Goal: Task Accomplishment & Management: Manage account settings

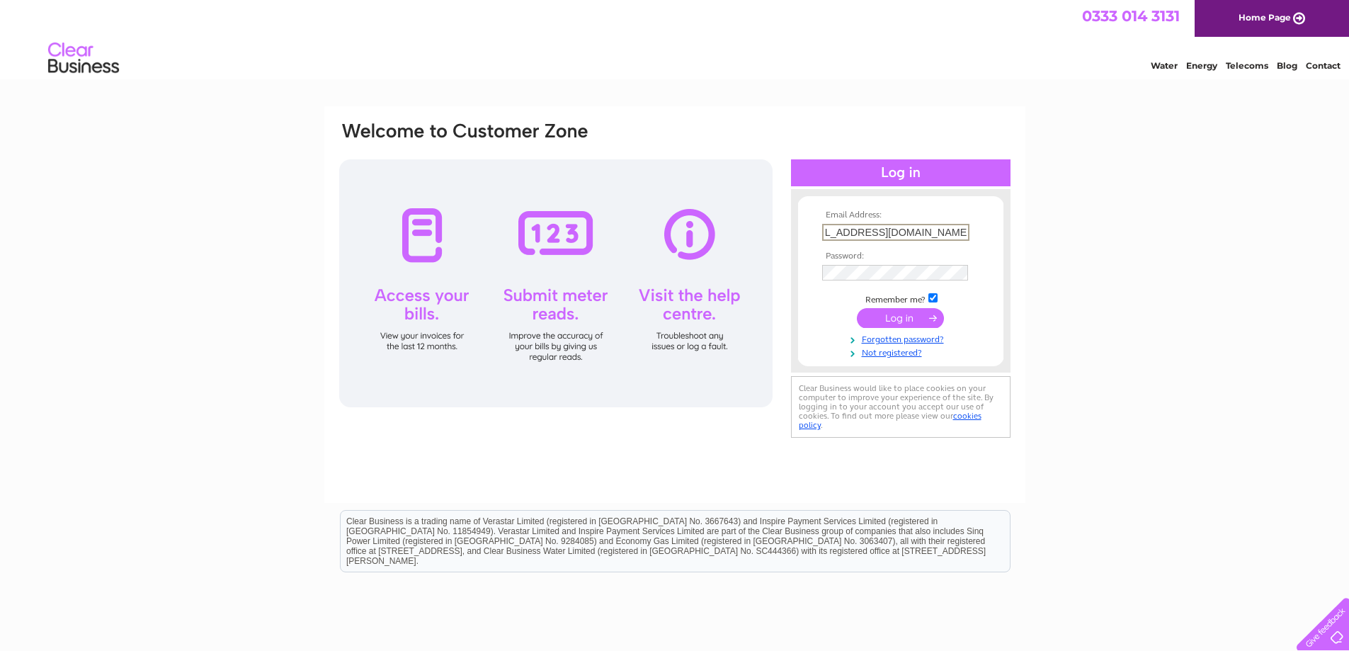
scroll to position [0, 36]
type input "[EMAIL_ADDRESS][DOMAIN_NAME]"
click at [868, 319] on input "submit" at bounding box center [900, 318] width 87 height 20
click at [1058, 227] on div "Email Address: accounts@aberdeenofficesupplies.com Password:" at bounding box center [674, 425] width 1349 height 639
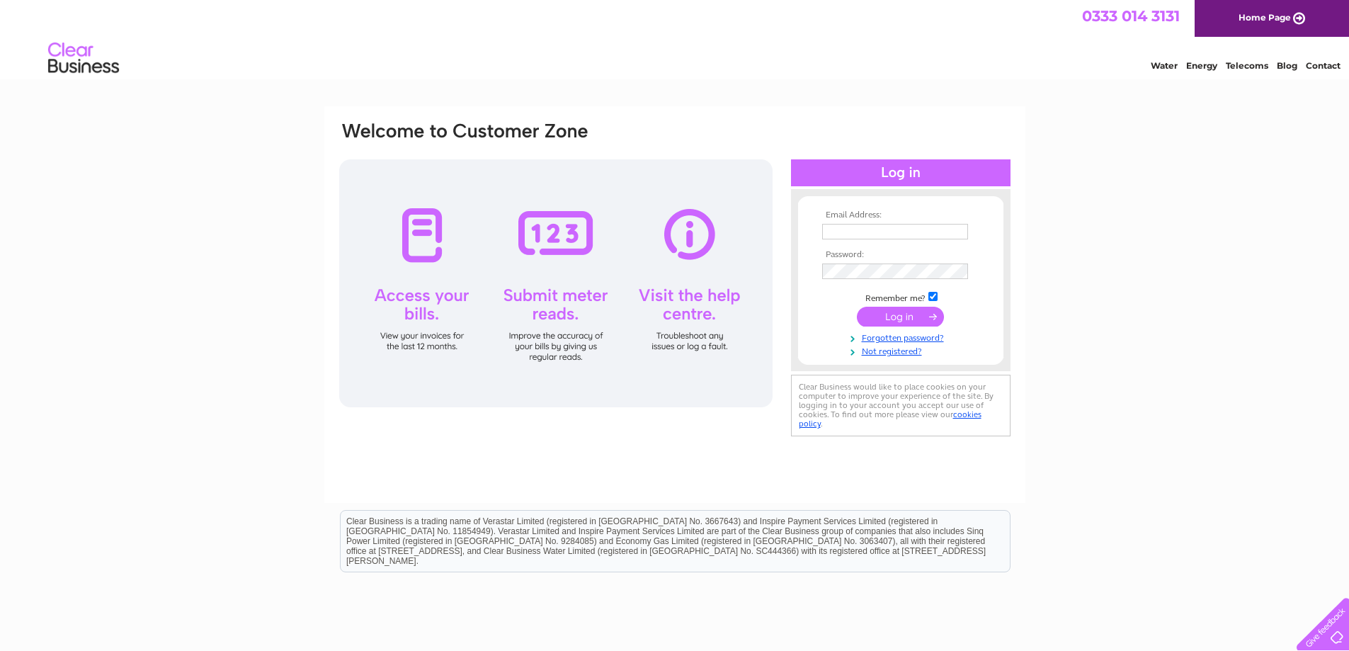
click at [842, 228] on input "text" at bounding box center [895, 232] width 146 height 16
type input "[EMAIL_ADDRESS][DOMAIN_NAME]"
click at [862, 314] on input "submit" at bounding box center [900, 317] width 87 height 20
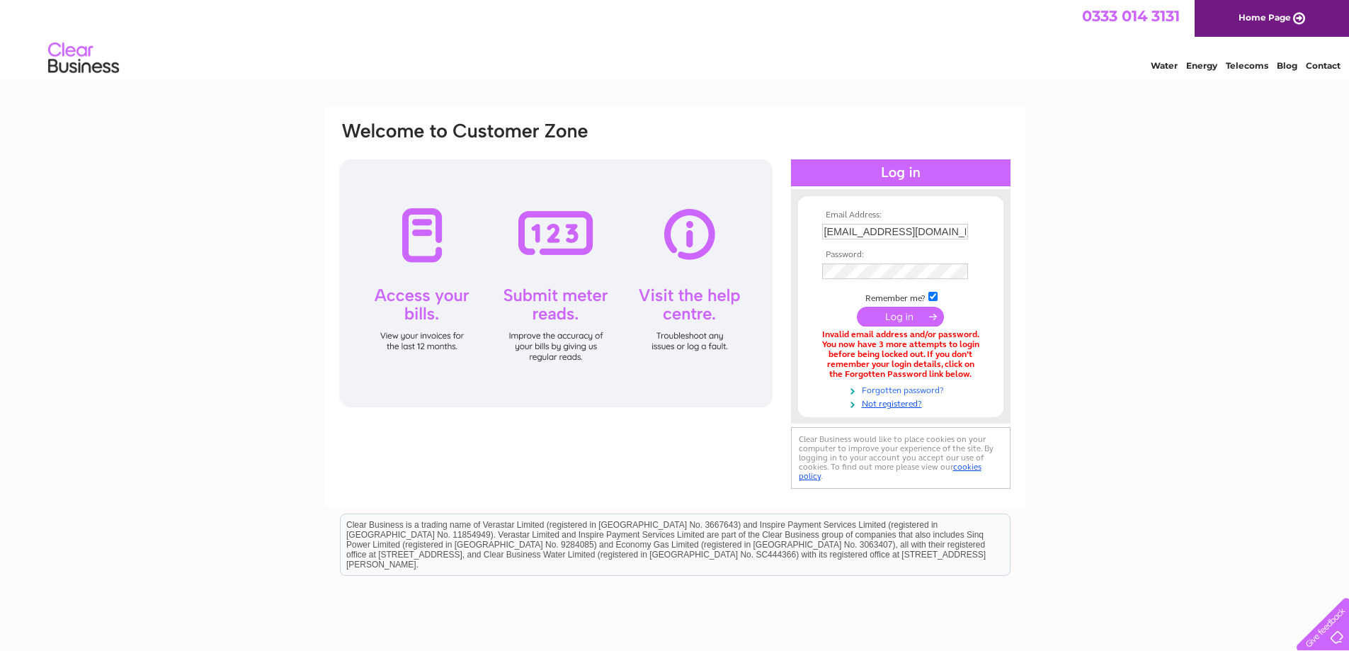
click at [921, 390] on link "Forgotten password?" at bounding box center [902, 388] width 161 height 13
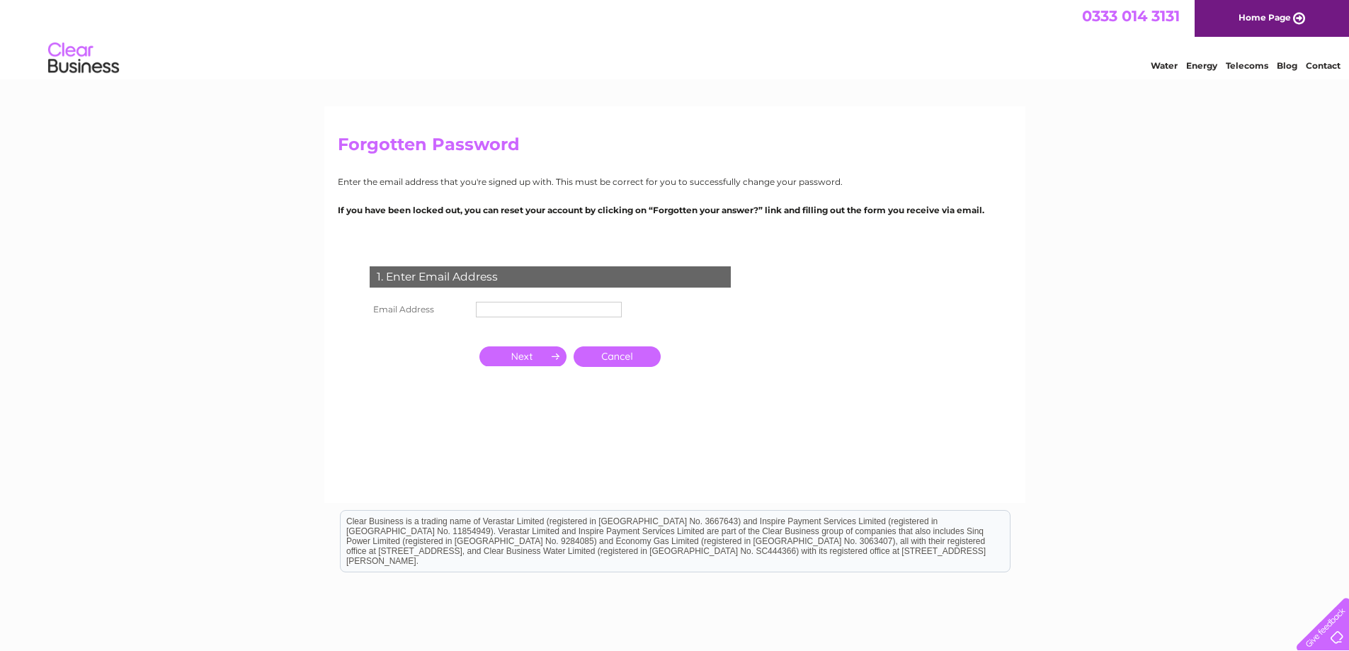
click at [530, 316] on input "text" at bounding box center [549, 310] width 146 height 16
type input "accounts@aberdeenofficesupplies.com"
click at [520, 361] on input "button" at bounding box center [522, 358] width 87 height 20
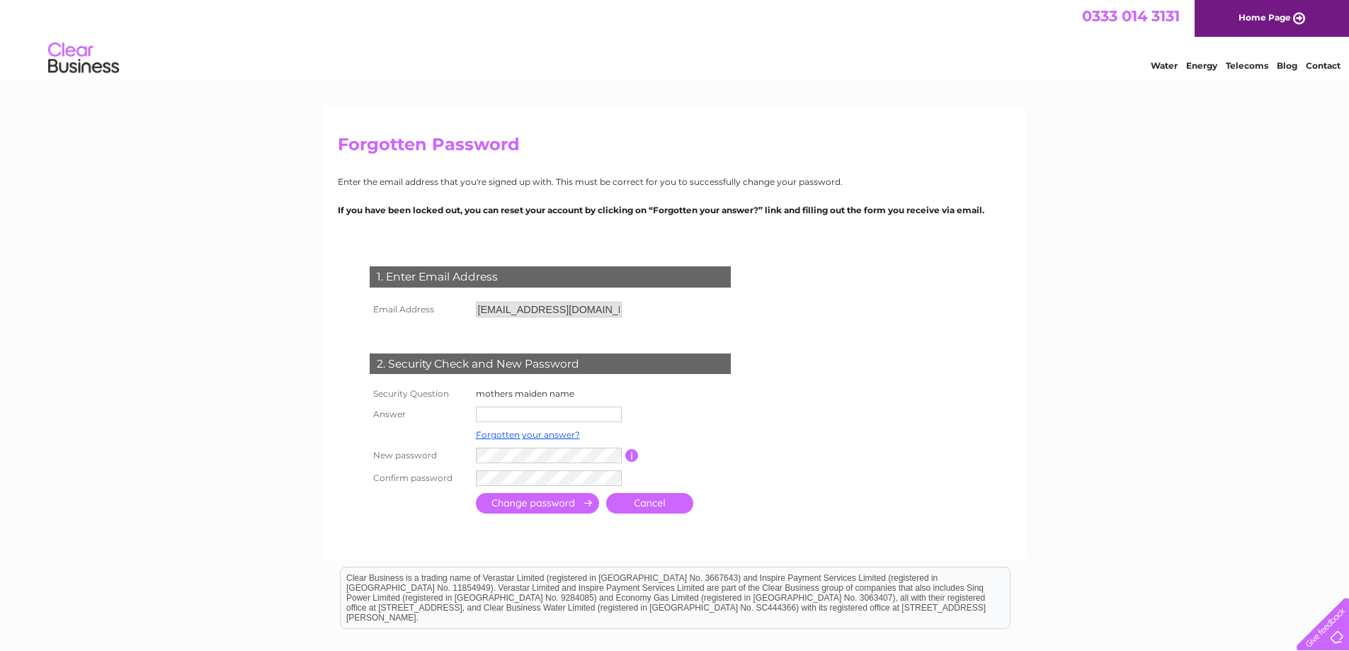
click at [497, 414] on input "text" at bounding box center [549, 414] width 146 height 16
type input "hepburn"
click at [497, 502] on input "submit" at bounding box center [537, 503] width 123 height 21
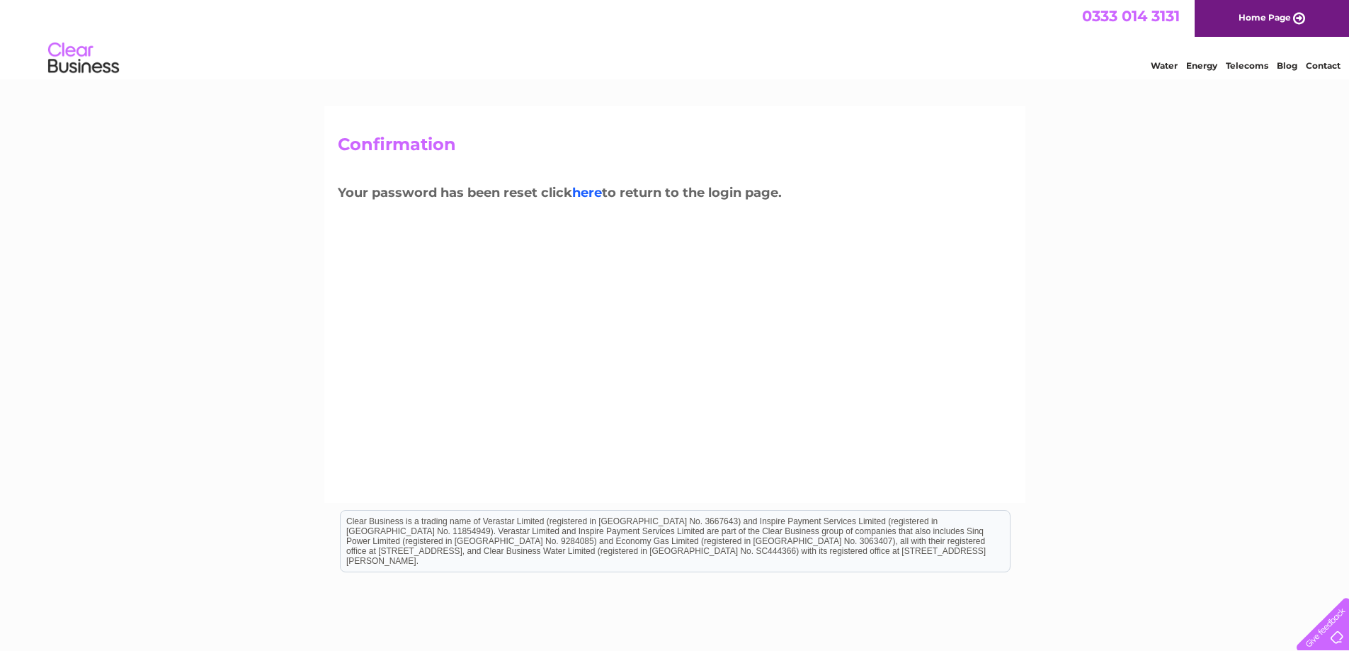
click at [596, 192] on link "here" at bounding box center [587, 193] width 30 height 16
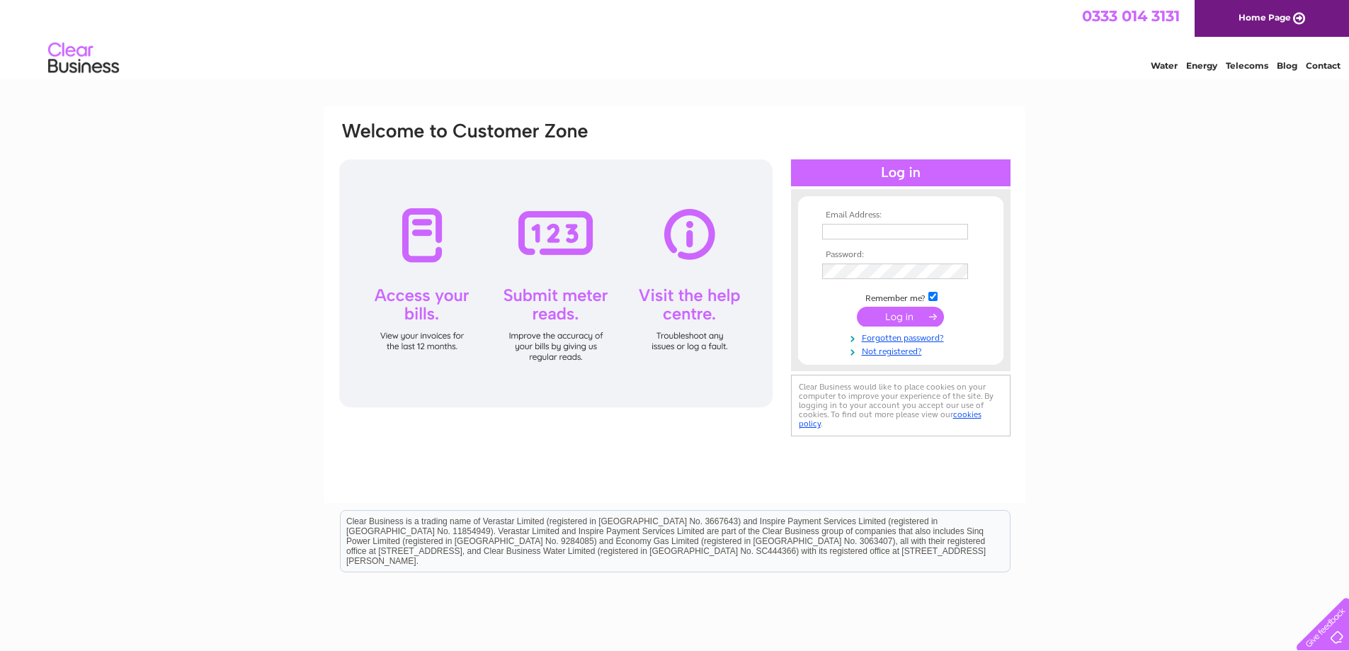
click at [852, 234] on input "text" at bounding box center [895, 232] width 146 height 16
type input "accounts@aberdeenofficesupplies.com"
click at [857, 308] on input "submit" at bounding box center [900, 318] width 87 height 20
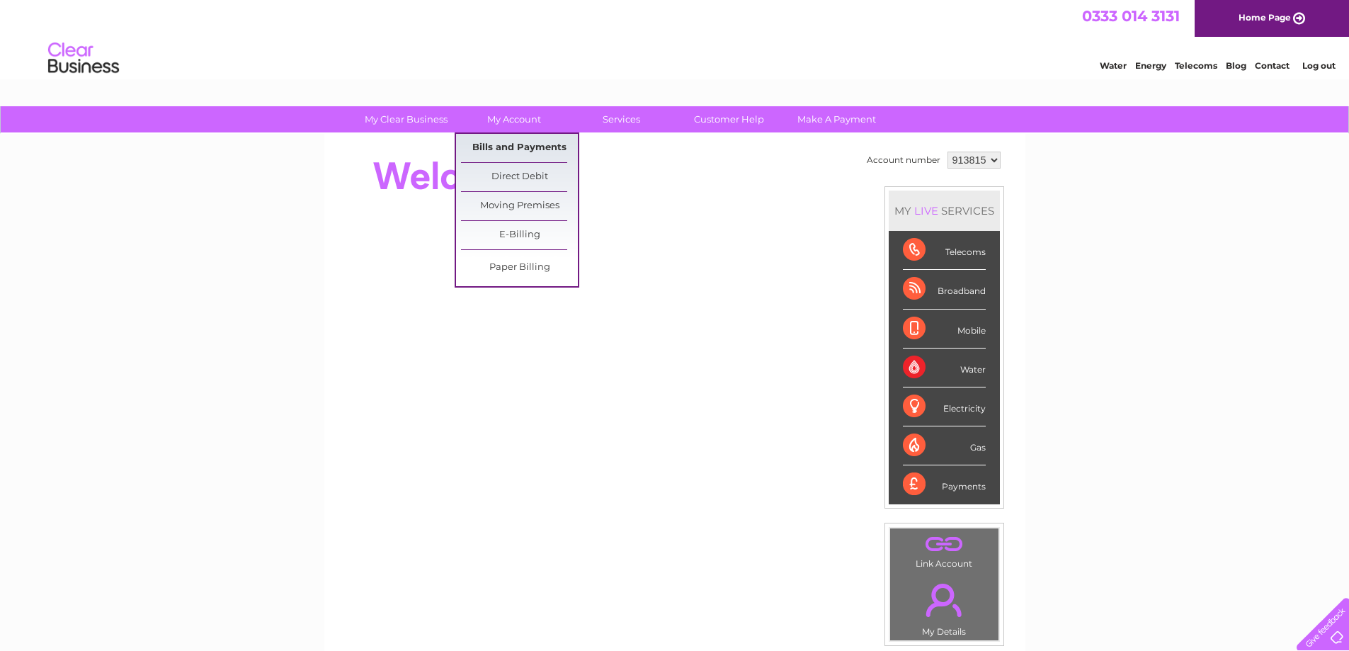
click at [511, 144] on link "Bills and Payments" at bounding box center [519, 148] width 117 height 28
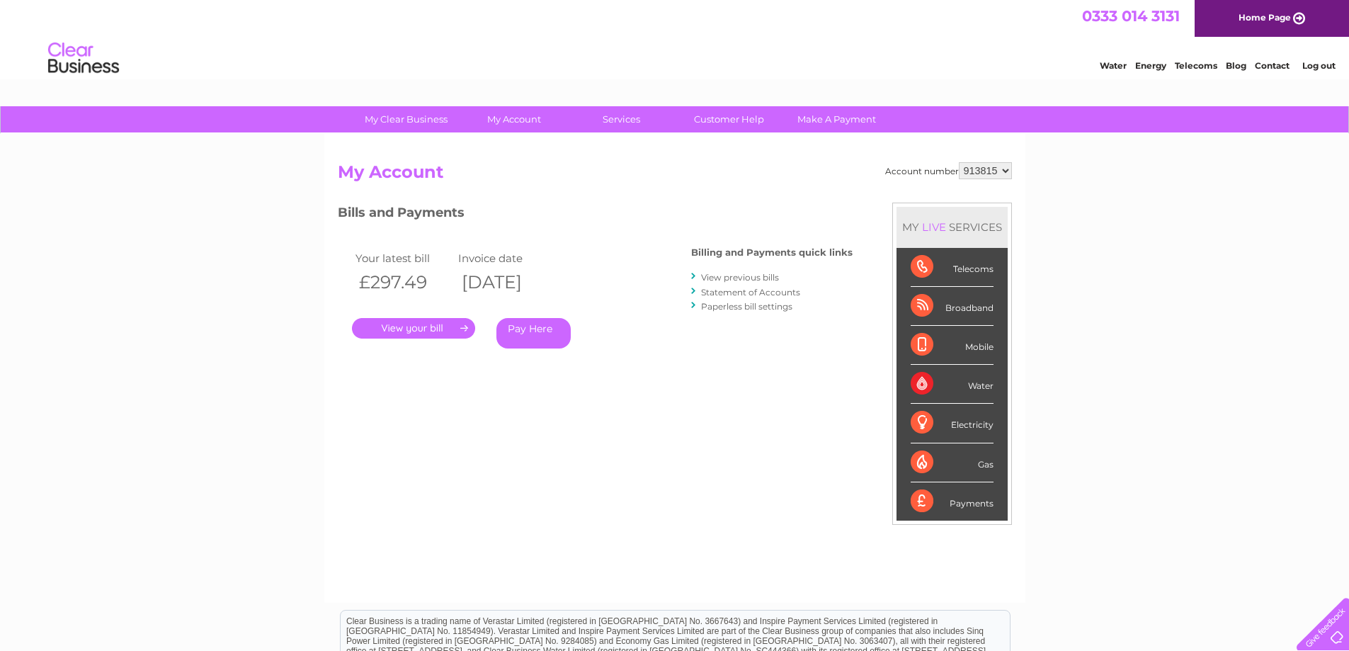
click at [399, 328] on link "." at bounding box center [413, 328] width 123 height 21
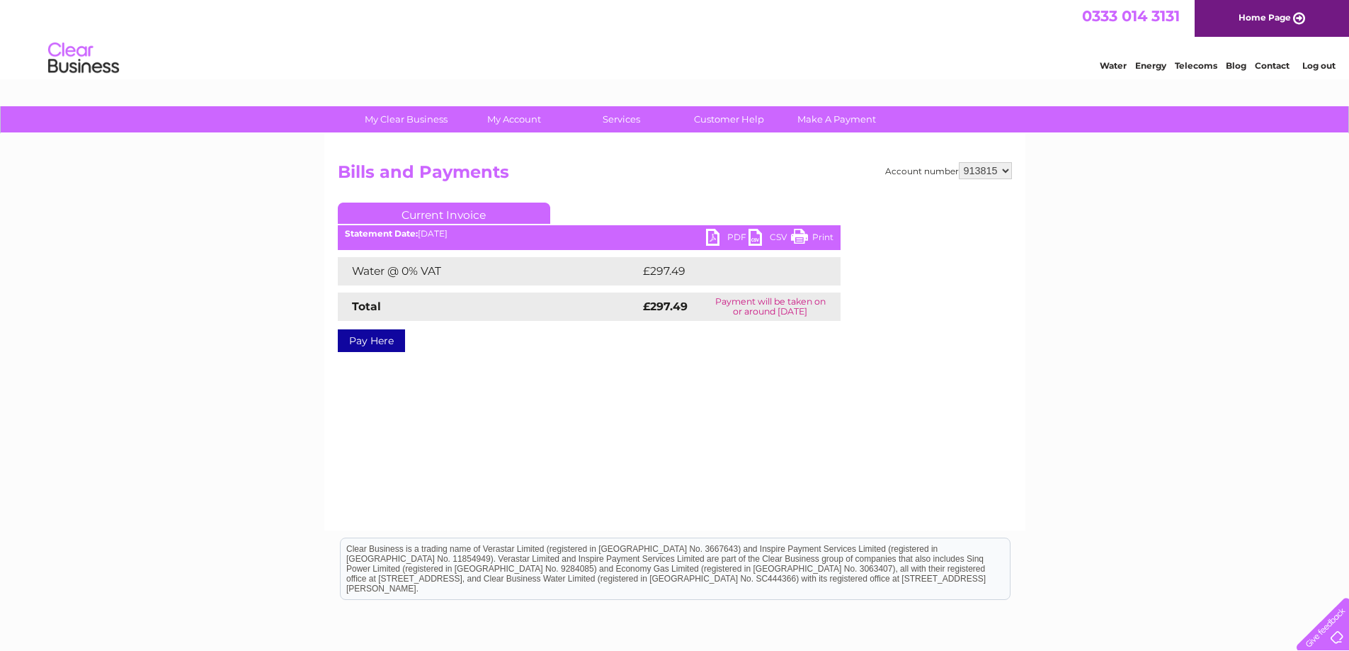
click at [717, 237] on link "PDF" at bounding box center [727, 239] width 42 height 21
click at [709, 240] on link "PDF" at bounding box center [727, 239] width 42 height 21
click at [1310, 70] on link "Log out" at bounding box center [1318, 65] width 33 height 11
